Goal: Transaction & Acquisition: Subscribe to service/newsletter

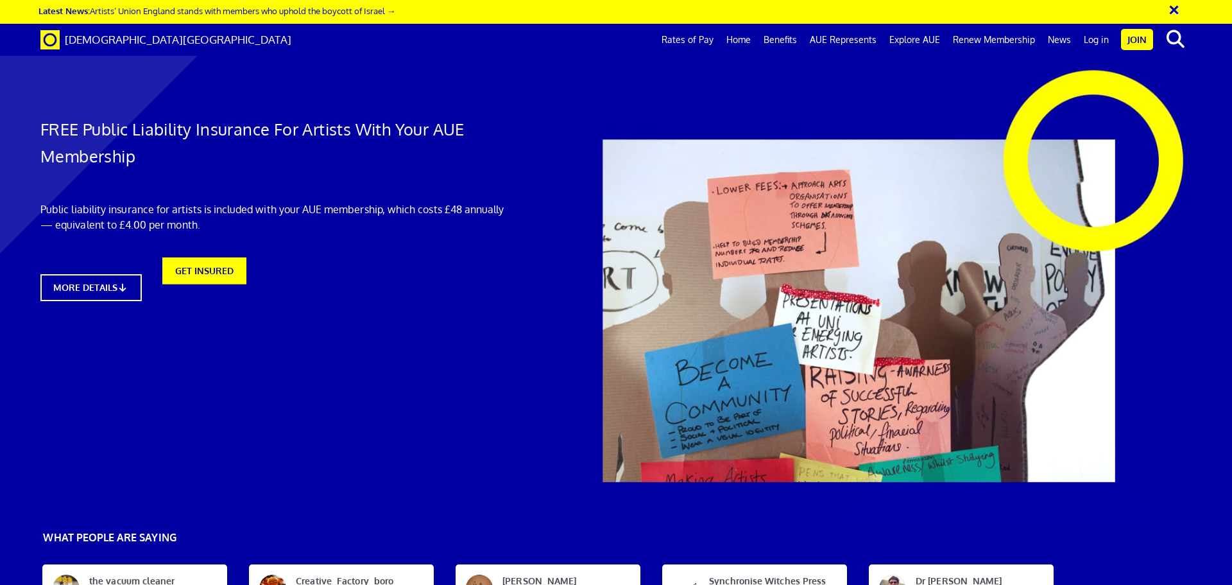
scroll to position [0, 20]
click at [112, 289] on link "MORE DETAILS" at bounding box center [90, 288] width 111 height 30
click at [236, 284] on link "GET INSURED" at bounding box center [204, 287] width 92 height 30
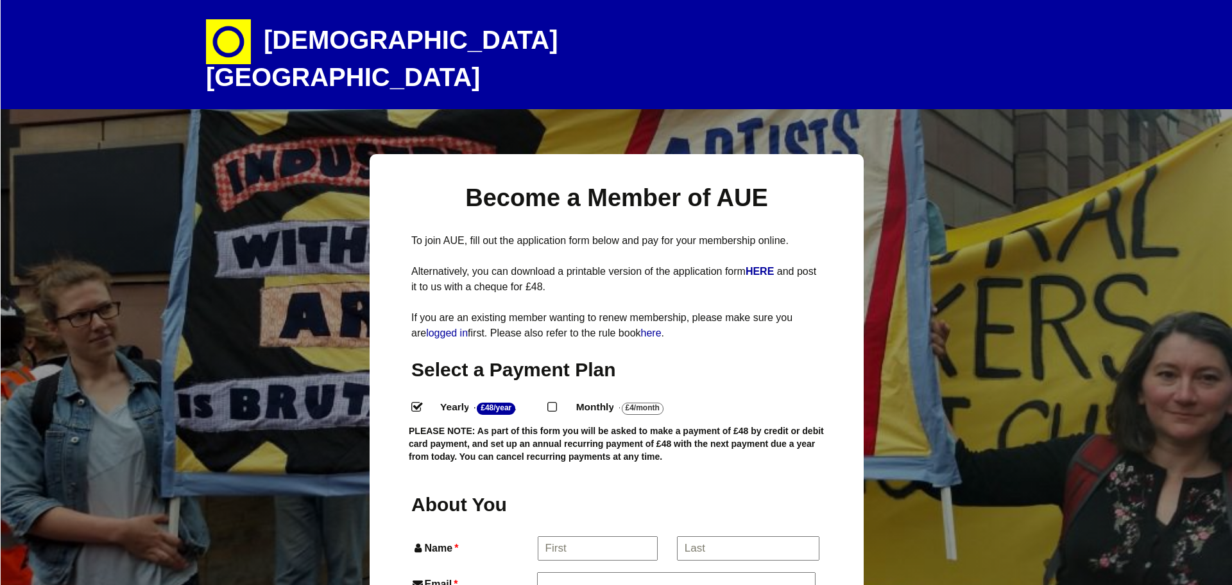
select select
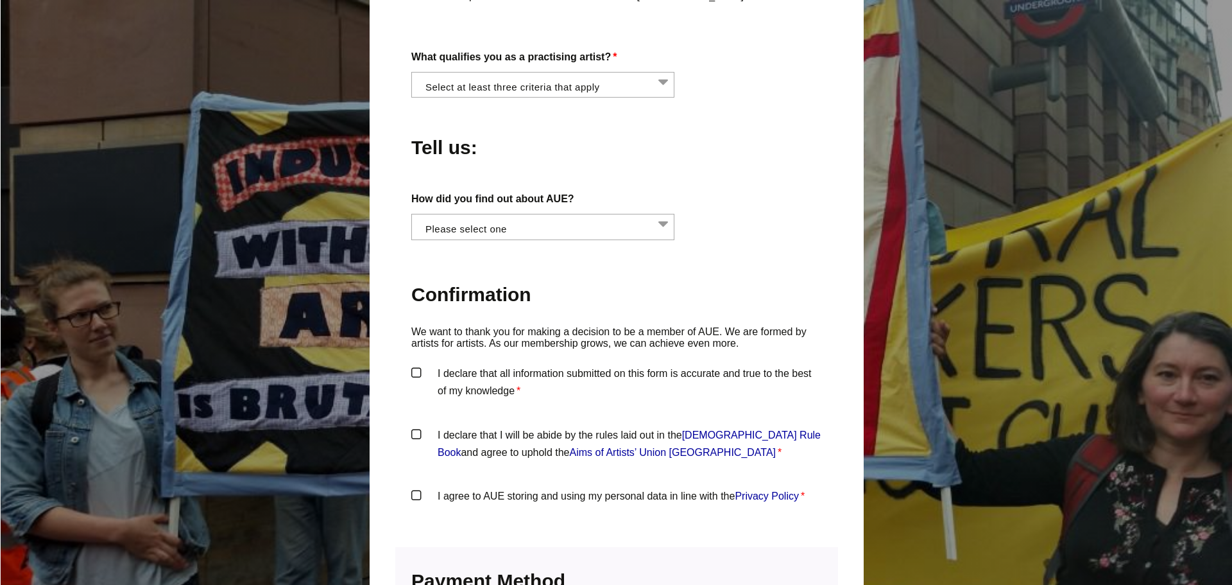
scroll to position [1114, 0]
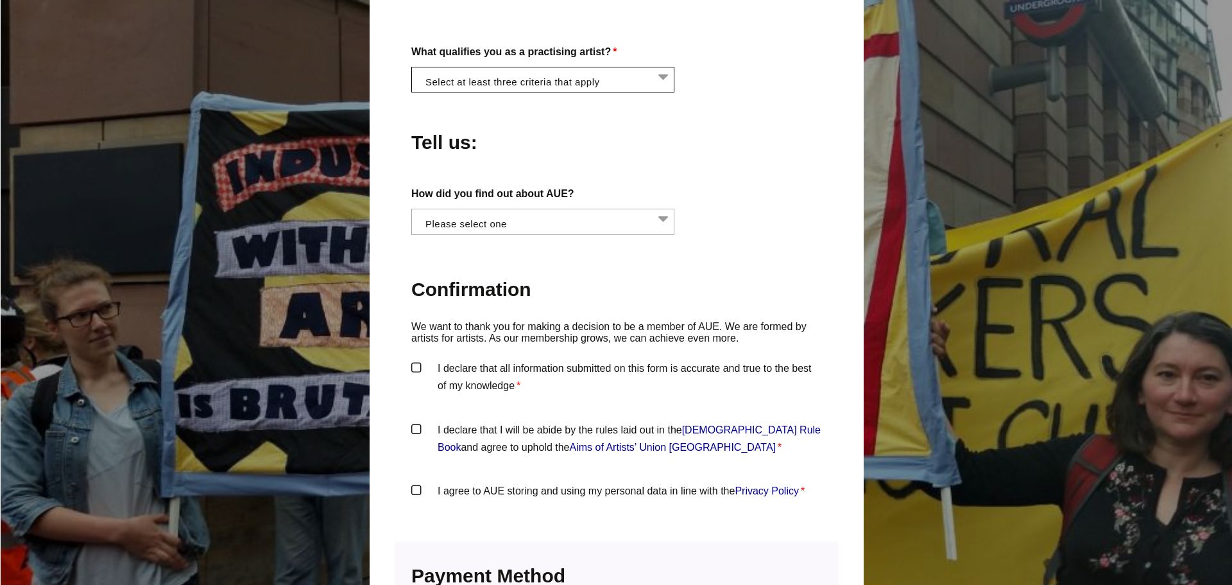
click at [518, 89] on li at bounding box center [546, 78] width 263 height 22
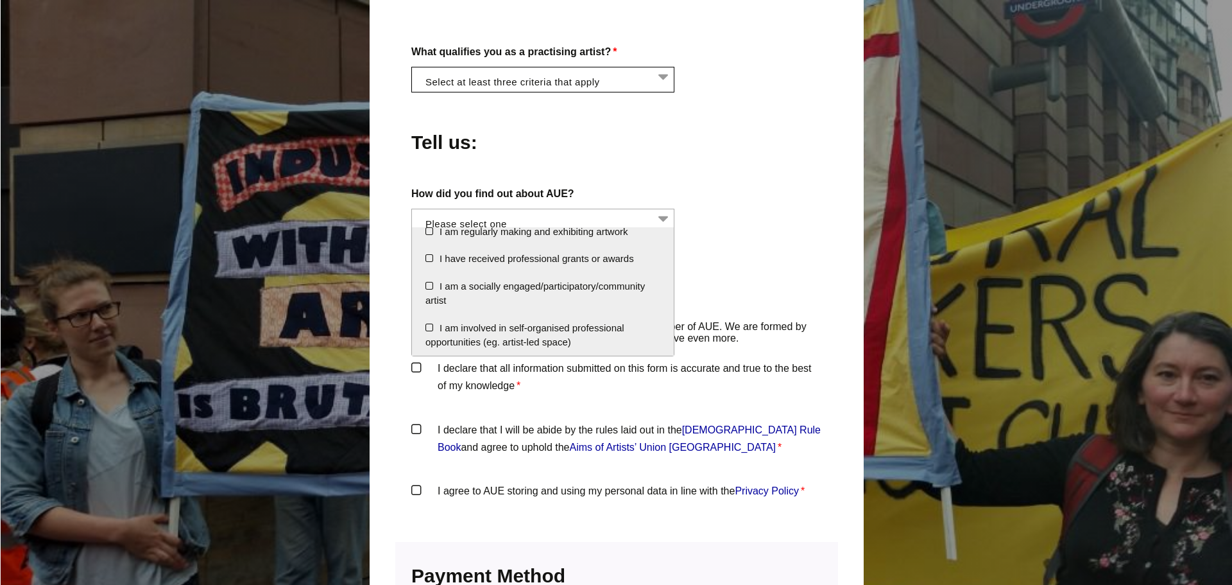
scroll to position [0, 0]
